Goal: Information Seeking & Learning: Learn about a topic

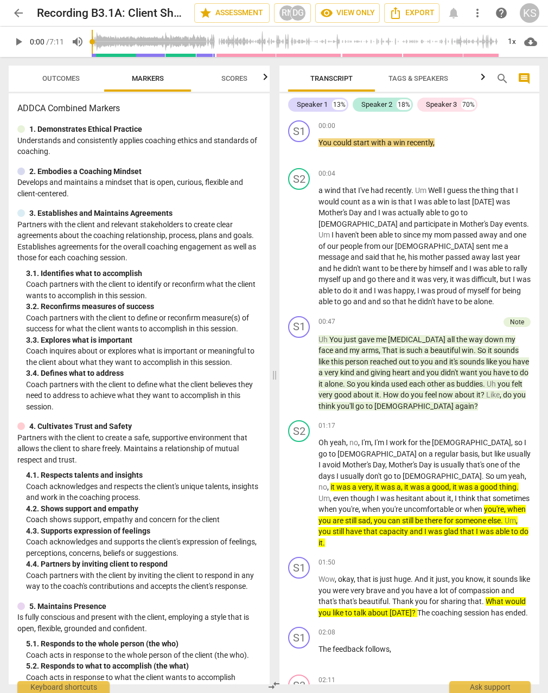
click at [9, 39] on span "play_arrow" at bounding box center [19, 41] width 20 height 13
click at [509, 43] on div "1x" at bounding box center [511, 41] width 21 height 17
click at [526, 90] on li "1.25x" at bounding box center [519, 84] width 36 height 21
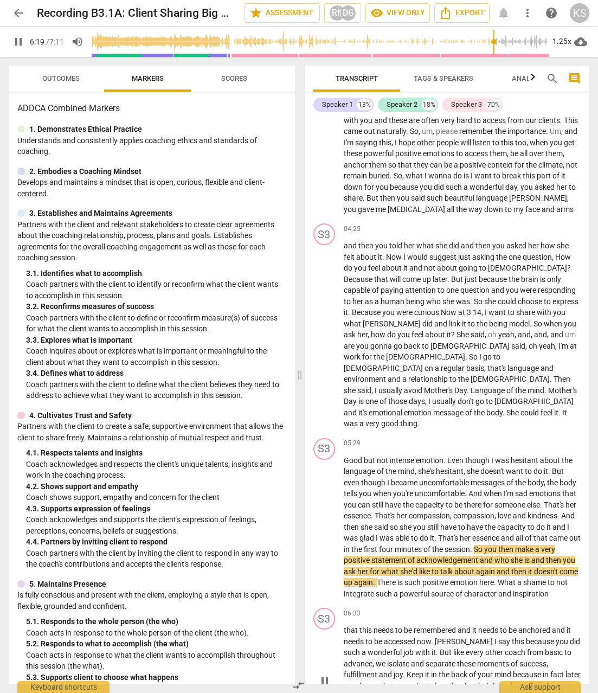
scroll to position [899, 0]
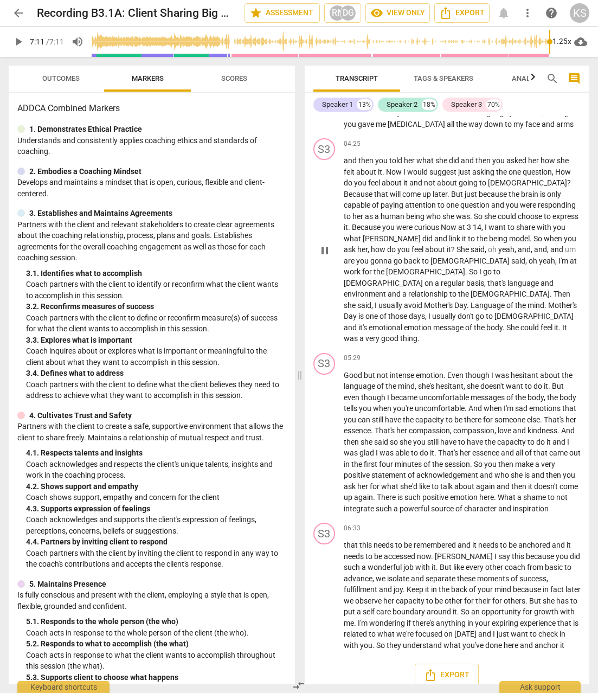
type input "431"
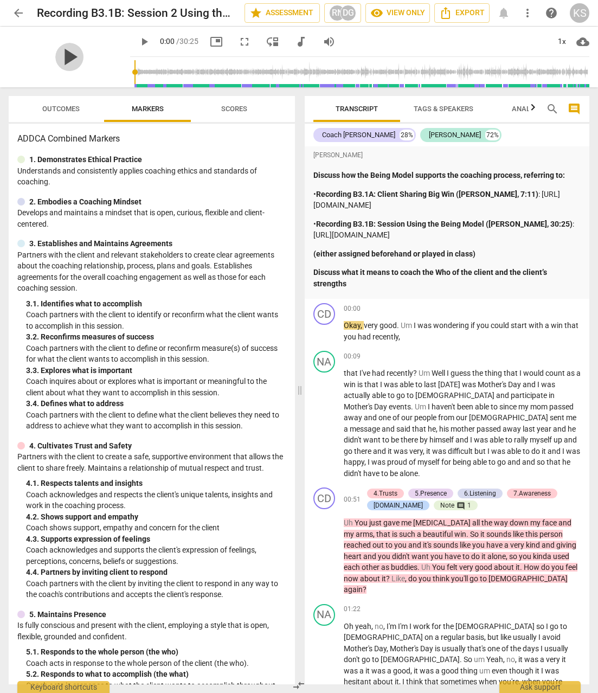
click at [64, 58] on span "play_arrow" at bounding box center [69, 57] width 28 height 28
click at [559, 42] on div "1x" at bounding box center [562, 41] width 21 height 17
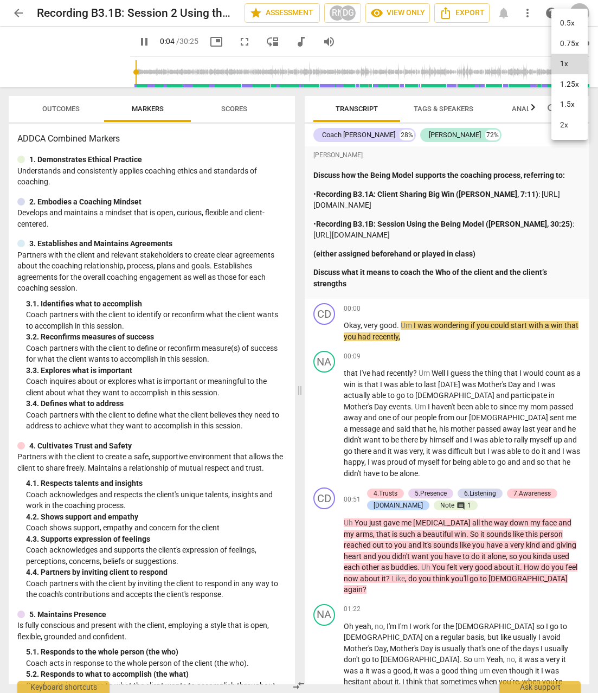
click at [559, 85] on li "1.25x" at bounding box center [570, 84] width 36 height 21
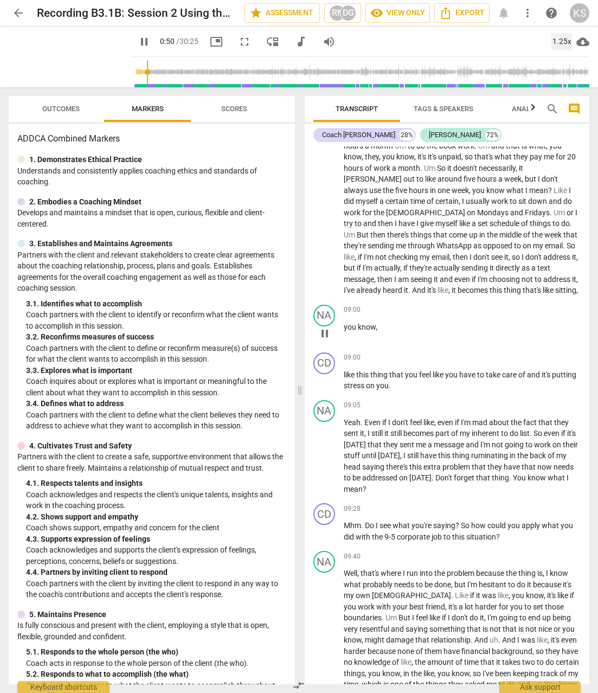
scroll to position [1790, 0]
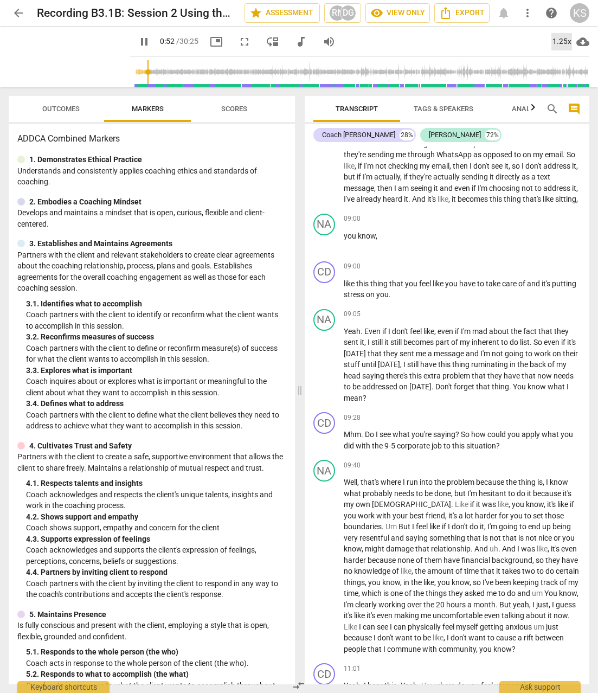
click at [560, 43] on div "1.25x" at bounding box center [562, 41] width 21 height 17
click at [567, 99] on li "1.5x" at bounding box center [570, 104] width 36 height 21
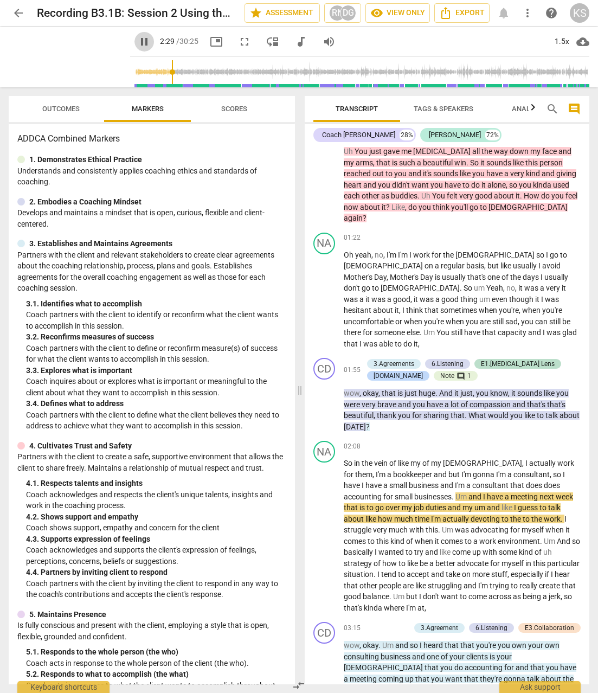
click at [138, 41] on span "pause" at bounding box center [144, 41] width 13 height 13
click at [135, 40] on span "play_arrow" at bounding box center [145, 41] width 20 height 13
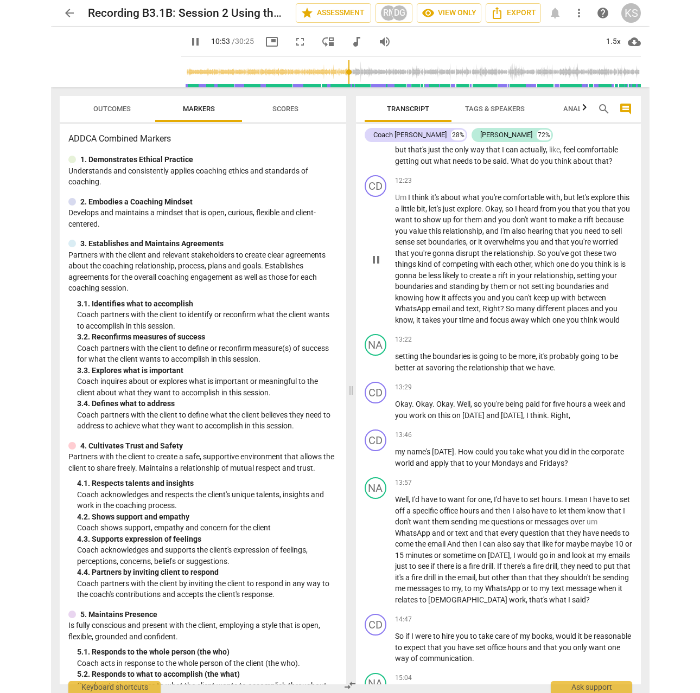
scroll to position [2673, 0]
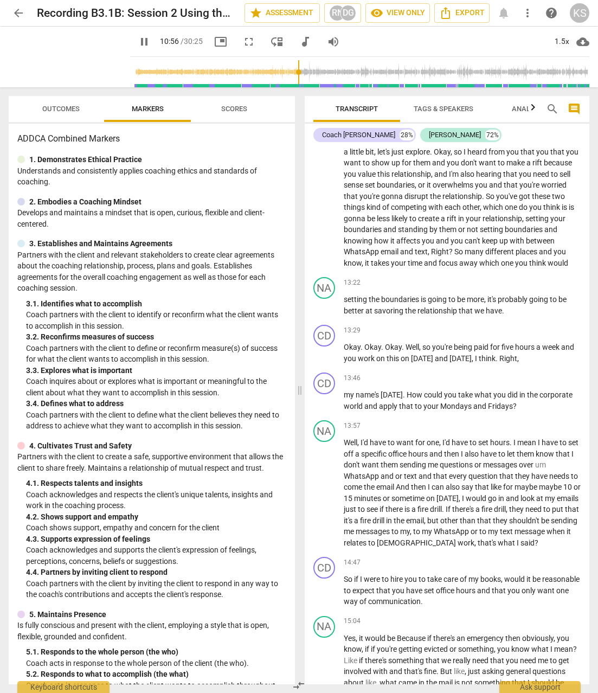
click at [138, 40] on span "pause" at bounding box center [144, 41] width 13 height 13
type input "657"
click at [17, 14] on span "arrow_back" at bounding box center [18, 13] width 13 height 13
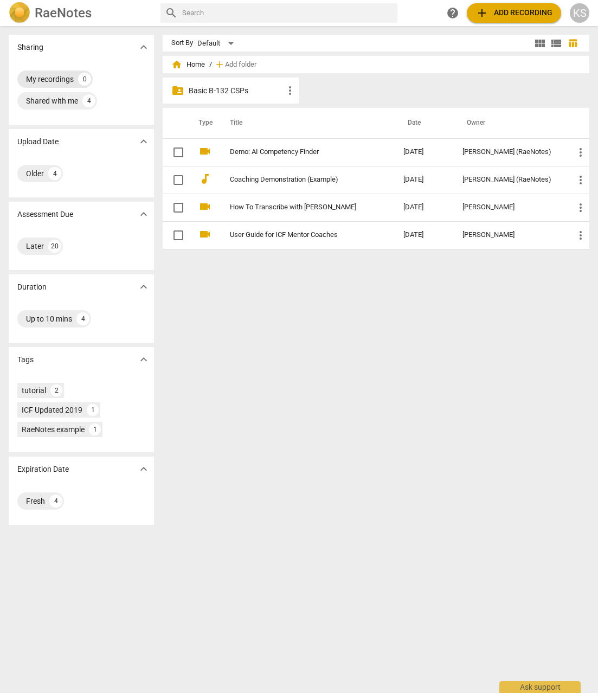
click at [66, 77] on div "My recordings" at bounding box center [50, 79] width 48 height 11
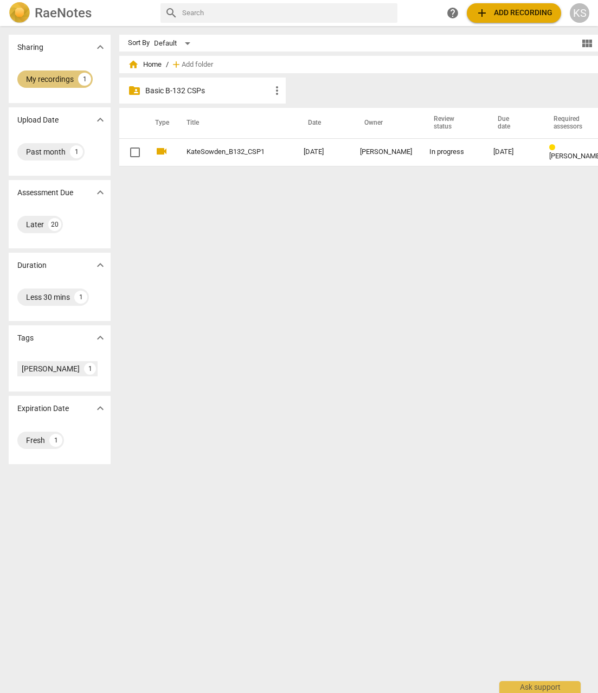
click at [53, 81] on div "My recordings" at bounding box center [50, 79] width 48 height 11
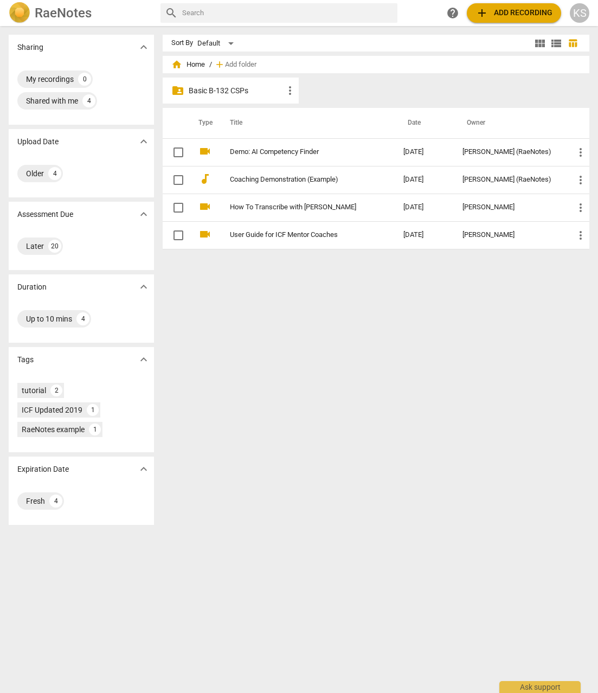
click at [232, 92] on p "Basic B-132 CSPs" at bounding box center [236, 90] width 95 height 11
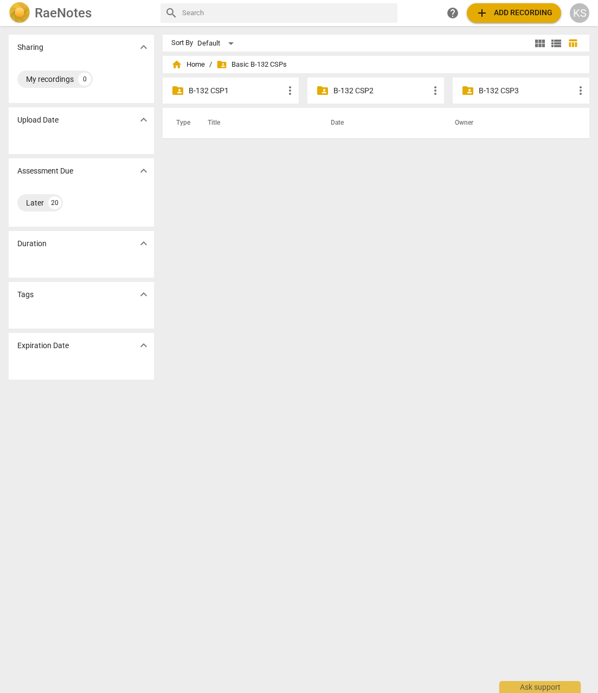
click at [347, 92] on p "B-132 CSP2" at bounding box center [381, 90] width 95 height 11
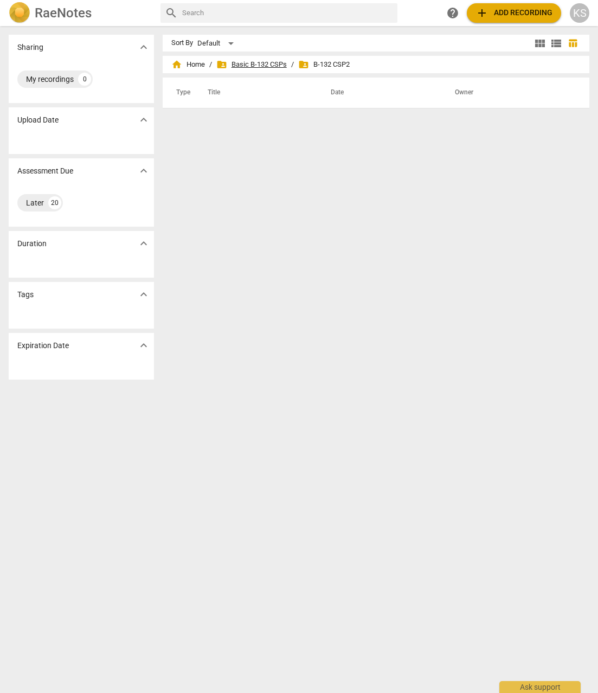
click at [261, 60] on span "folder_shared Basic B-132 CSPs" at bounding box center [251, 64] width 71 height 11
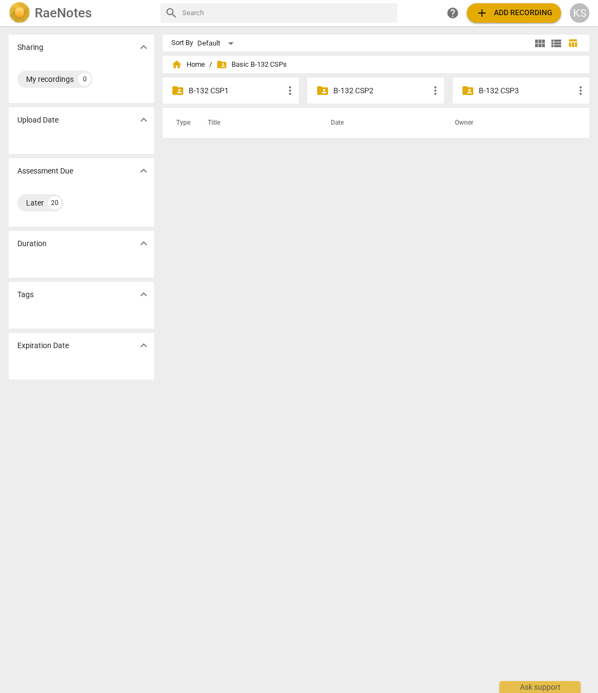
click at [211, 93] on p "B-132 CSP1" at bounding box center [236, 90] width 95 height 11
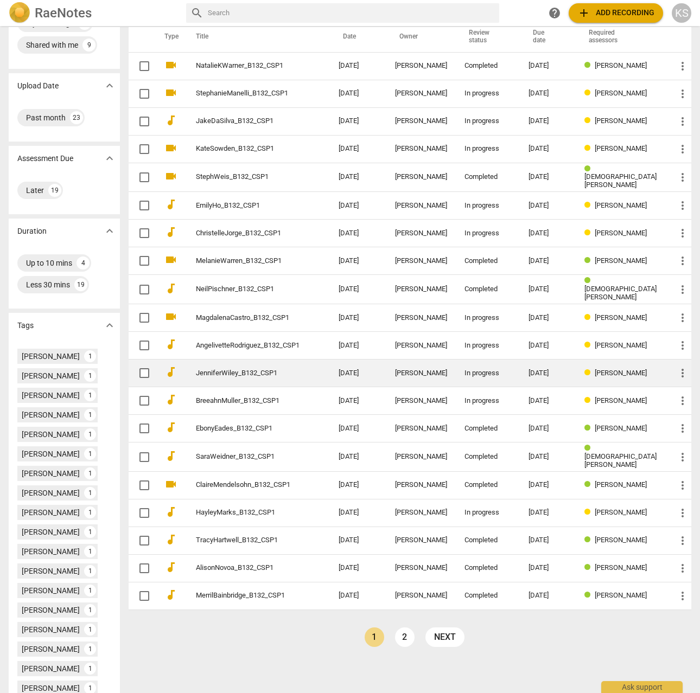
scroll to position [54, 0]
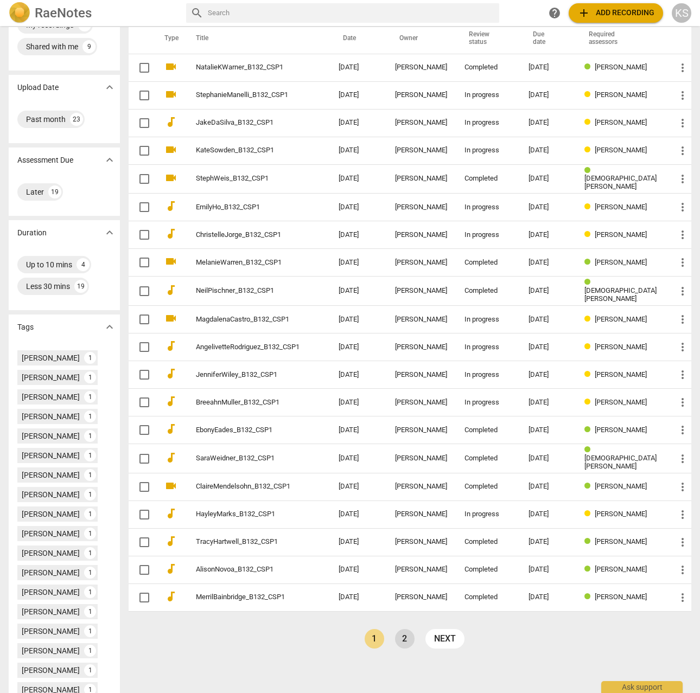
click at [412, 639] on link "2" at bounding box center [405, 639] width 20 height 20
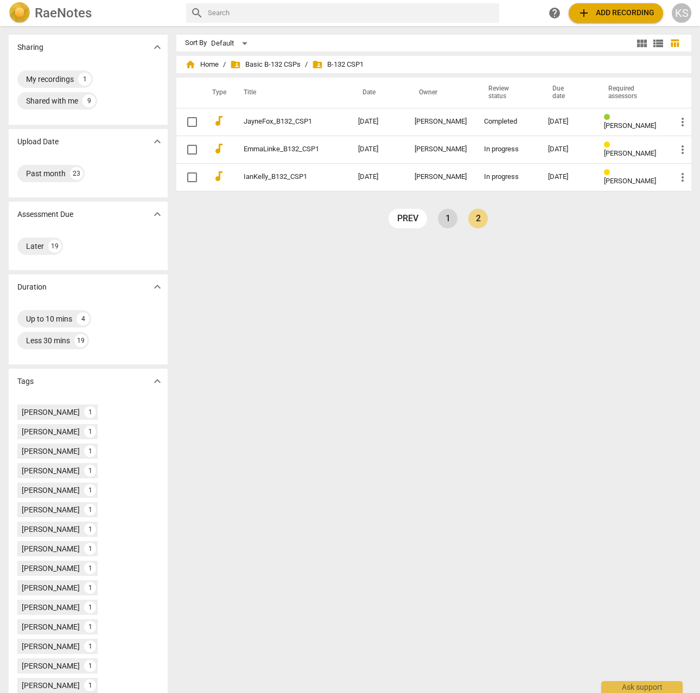
click at [449, 219] on link "1" at bounding box center [448, 219] width 20 height 20
